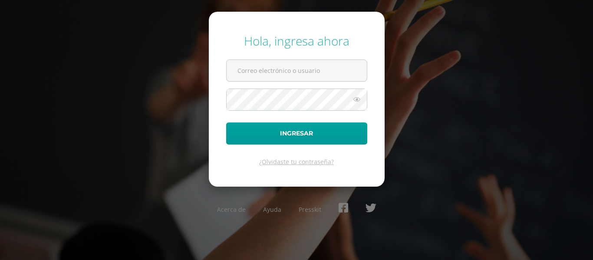
type input "[PERSON_NAME][EMAIL_ADDRESS][DOMAIN_NAME]"
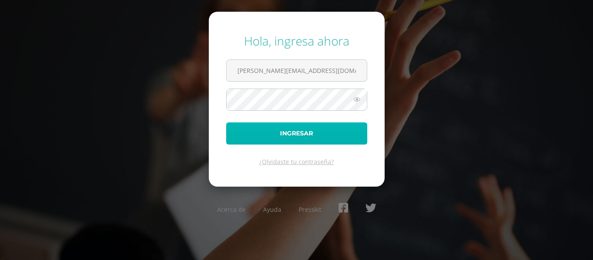
click at [276, 125] on button "Ingresar" at bounding box center [296, 133] width 141 height 22
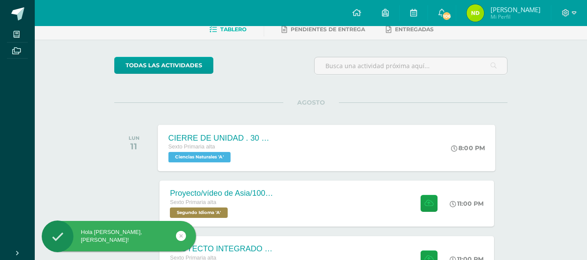
scroll to position [47, 0]
click at [340, 205] on div "Proyecto/vídeo de Asia/100ptos. Sexto Primaria alta Segundo Idioma 'A' 11:00 PM…" at bounding box center [326, 203] width 334 height 46
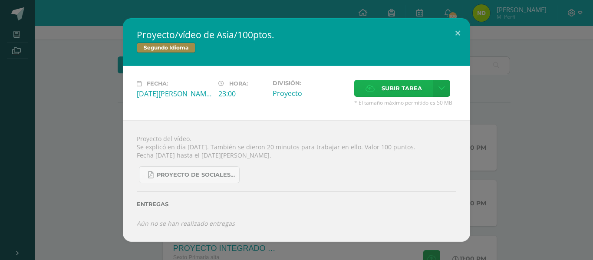
click at [389, 86] on span "Subir tarea" at bounding box center [402, 88] width 40 height 16
click at [0, 0] on input "Subir tarea" at bounding box center [0, 0] width 0 height 0
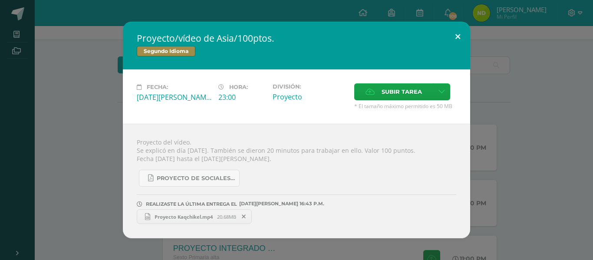
click at [458, 39] on button at bounding box center [457, 37] width 25 height 30
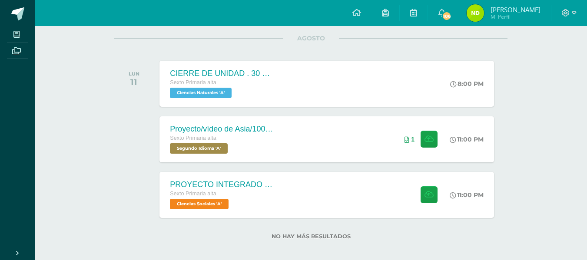
scroll to position [111, 0]
click at [392, 192] on div "PROYECTO INTEGRADO DE CIENCIAS SOCIALES Y KAQCHIQUEL, VALOR 30 PUNTOS. Sexto Pr…" at bounding box center [326, 194] width 337 height 46
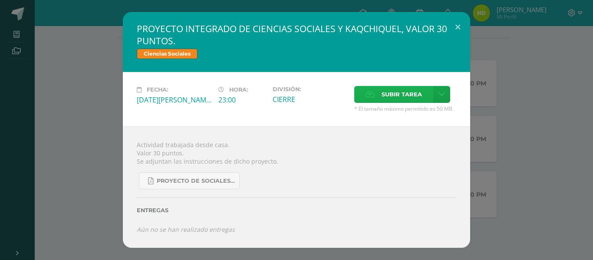
click at [419, 99] on span "Subir tarea" at bounding box center [402, 94] width 40 height 16
click at [0, 0] on input "Subir tarea" at bounding box center [0, 0] width 0 height 0
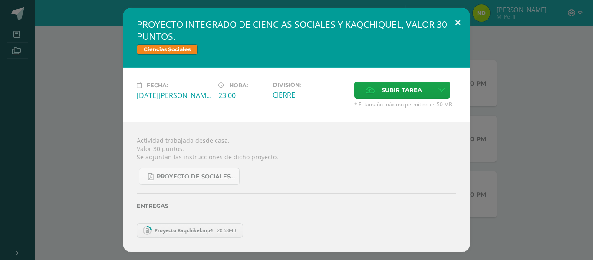
click at [457, 23] on button at bounding box center [457, 23] width 25 height 30
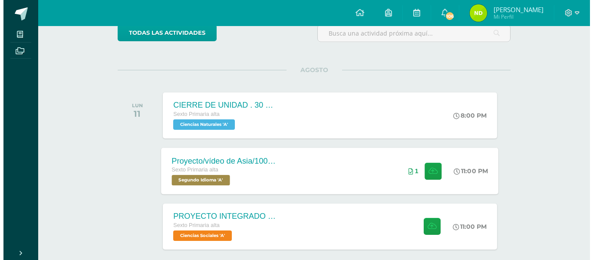
scroll to position [78, 0]
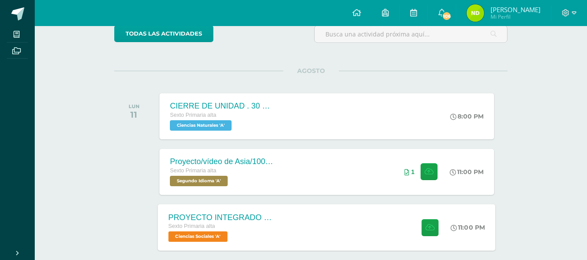
click at [396, 222] on div "PROYECTO INTEGRADO DE CIENCIAS SOCIALES Y KAQCHIQUEL, VALOR 30 PUNTOS. Sexto Pr…" at bounding box center [326, 227] width 337 height 46
